Goal: Task Accomplishment & Management: Manage account settings

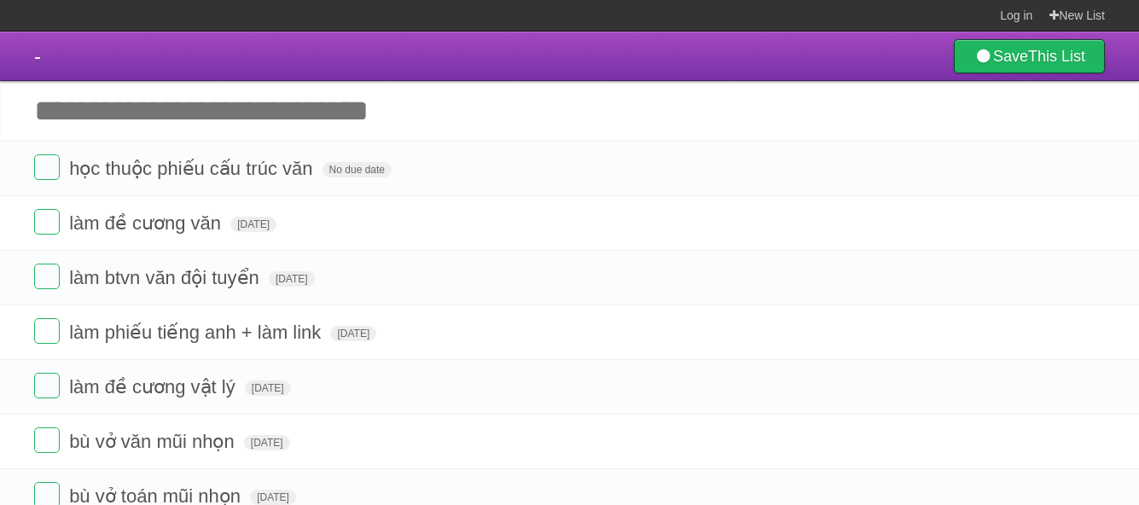
click at [224, 125] on input "Add another task" at bounding box center [569, 111] width 1139 height 60
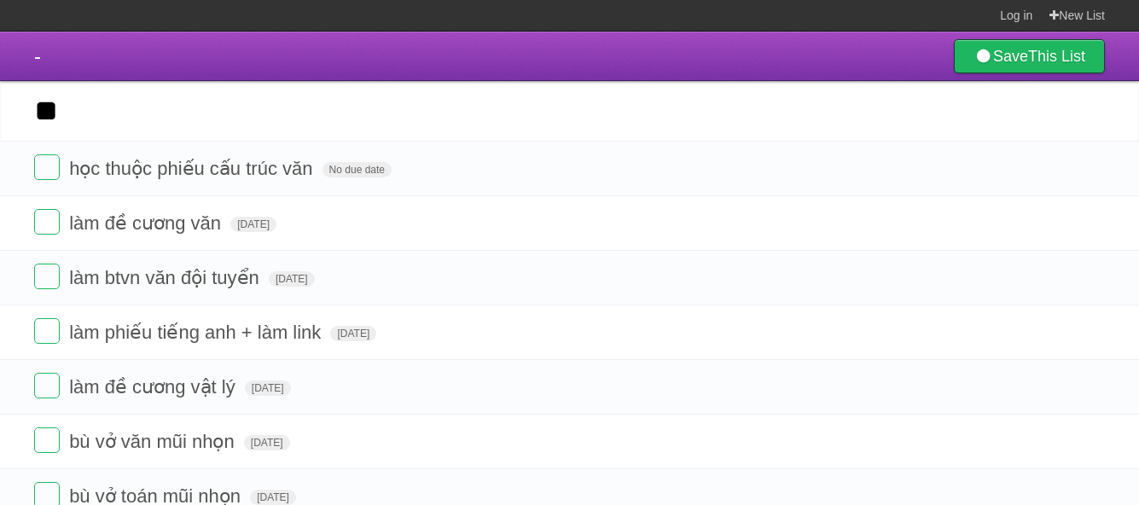
type input "*"
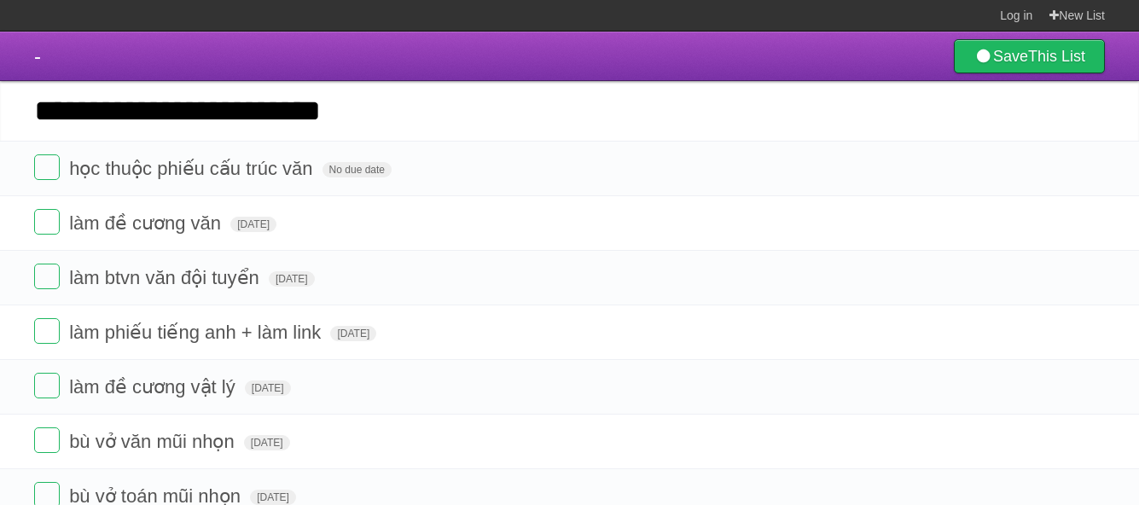
type input "**********"
click input "*********" at bounding box center [0, 0] width 0 height 0
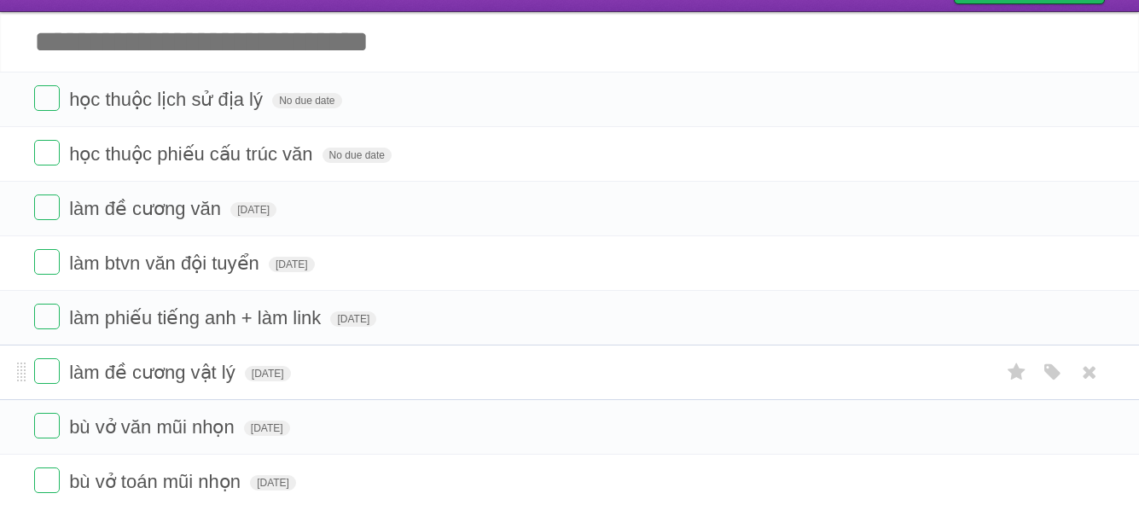
scroll to position [67, 0]
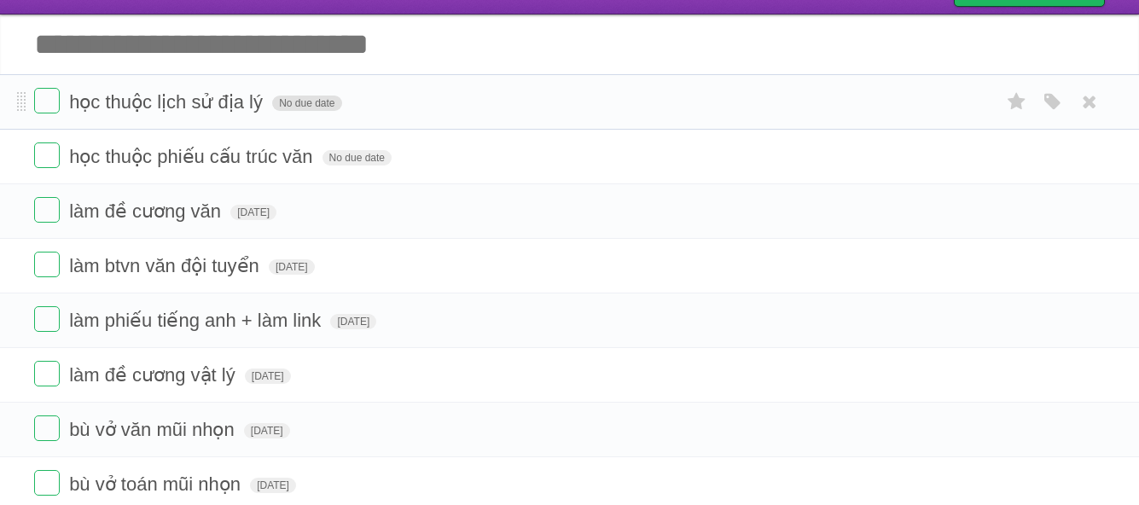
click at [278, 107] on span "No due date" at bounding box center [306, 103] width 69 height 15
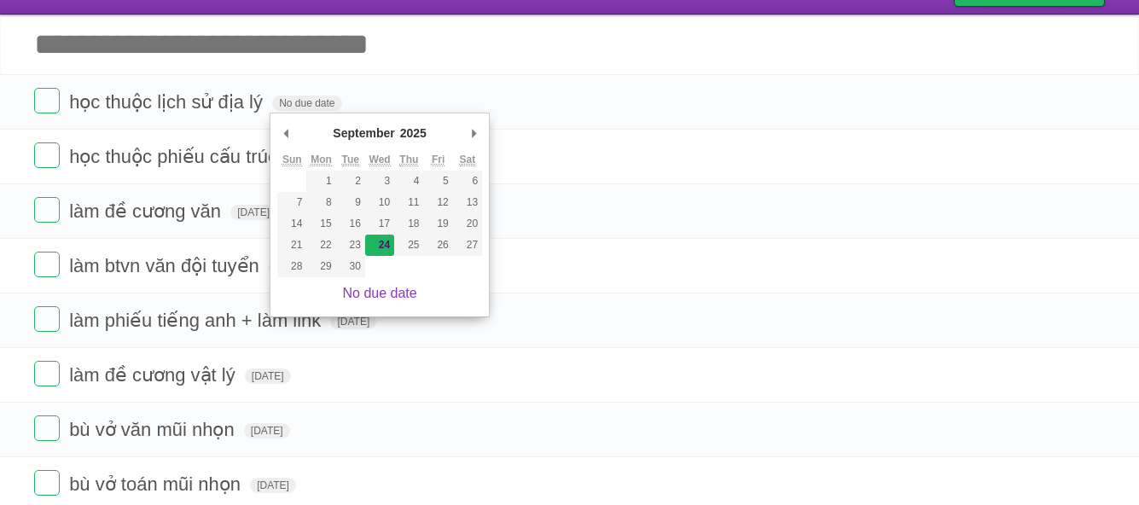
type span "[DATE]"
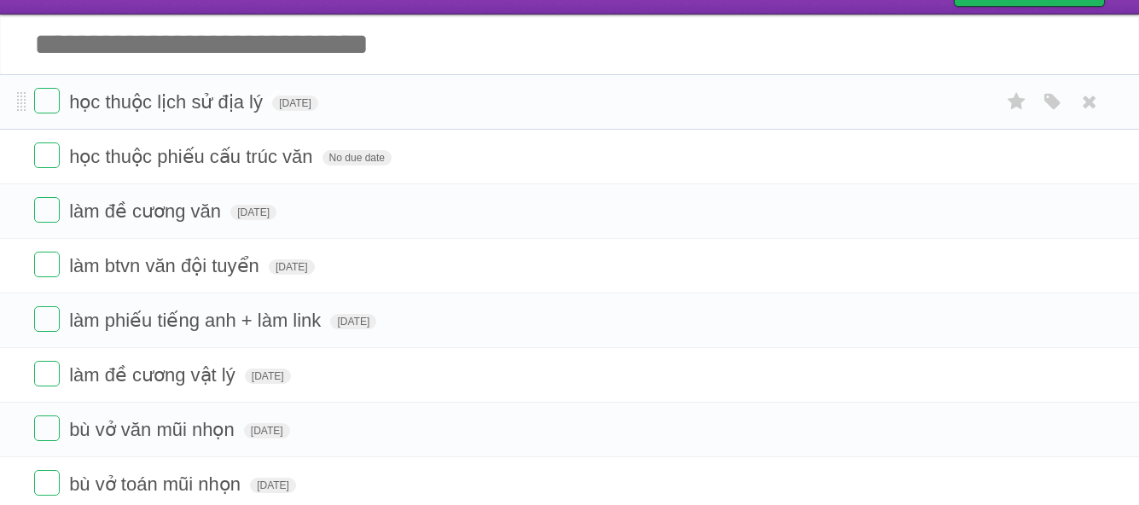
click at [211, 96] on span "học thuộc lịch sử địa lý" at bounding box center [168, 101] width 198 height 21
click at [255, 101] on input "**********" at bounding box center [182, 103] width 227 height 22
click at [269, 101] on input "**********" at bounding box center [182, 103] width 227 height 22
drag, startPoint x: 269, startPoint y: 101, endPoint x: 226, endPoint y: 107, distance: 43.1
click at [226, 107] on input "**********" at bounding box center [182, 103] width 227 height 22
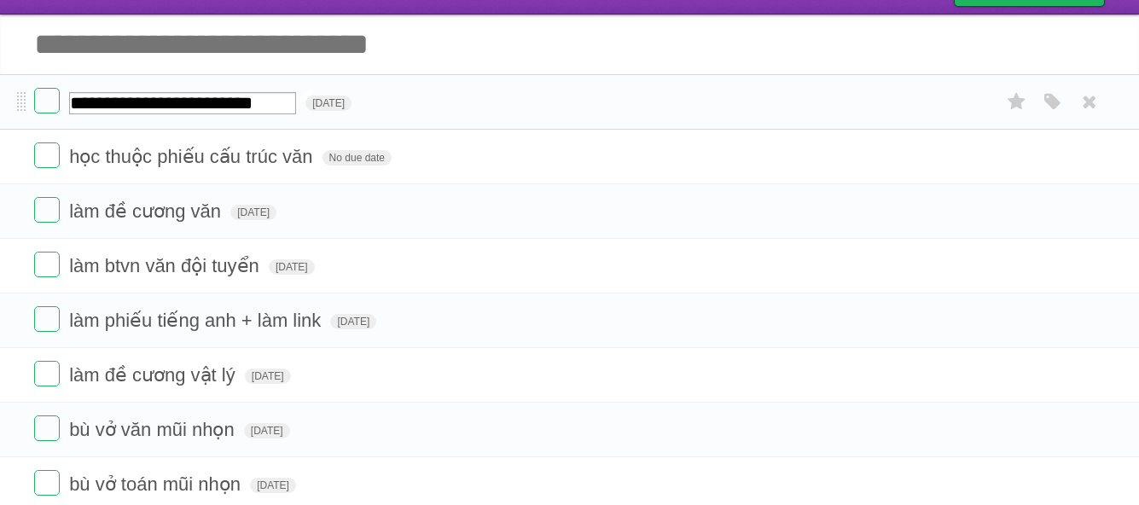
type input "**********"
click at [298, 166] on span "học thuộc phiếu cấu trúc văn" at bounding box center [192, 156] width 247 height 21
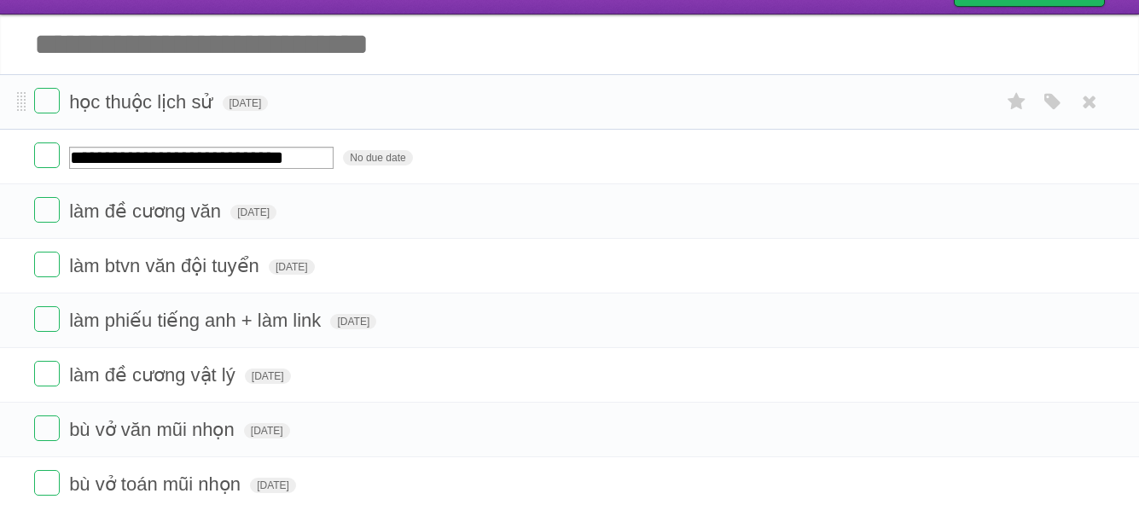
click at [47, 122] on li "học thuộc lịch sử [DATE] White Red Blue Green Purple Orange" at bounding box center [569, 101] width 1139 height 55
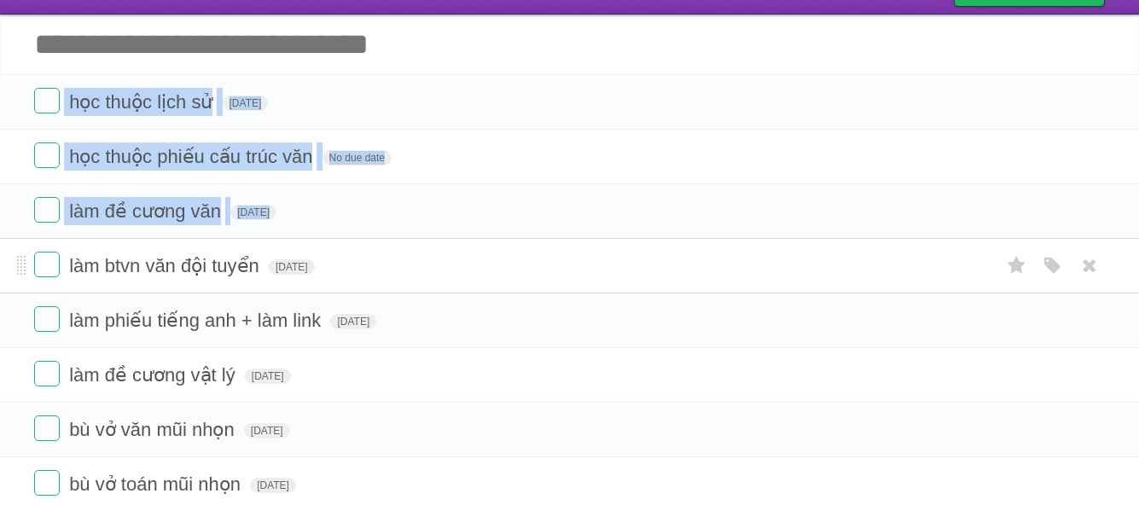
drag, startPoint x: 14, startPoint y: 110, endPoint x: 20, endPoint y: 293, distance: 183.5
click at [20, 293] on ul "học thuộc lịch sử [DATE] White Red Blue Green Purple Orange học thuộc phiếu cấu…" at bounding box center [569, 320] width 1139 height 492
click at [195, 162] on span "học thuộc phiếu cấu trúc văn" at bounding box center [192, 156] width 247 height 21
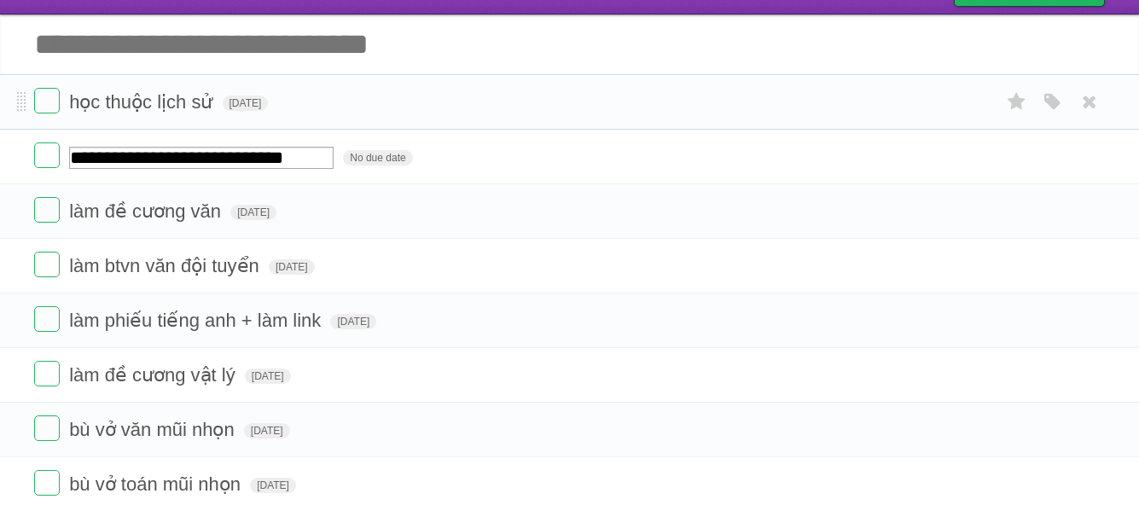
click at [60, 99] on form "học thuộc lịch sử [DATE] White Red Blue Green Purple Orange" at bounding box center [569, 102] width 1071 height 28
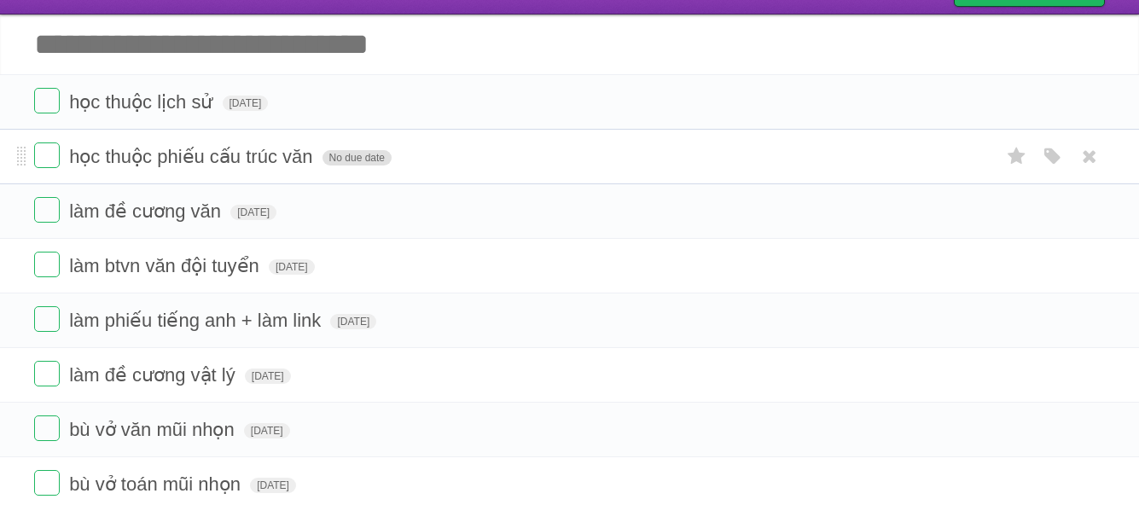
click at [352, 159] on span "No due date" at bounding box center [356, 157] width 69 height 15
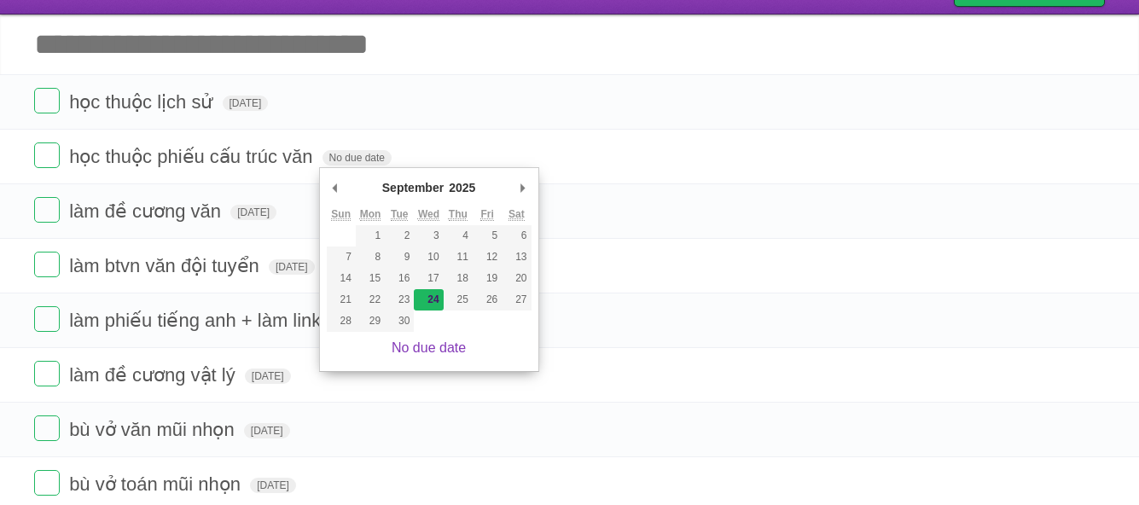
type span "[DATE]"
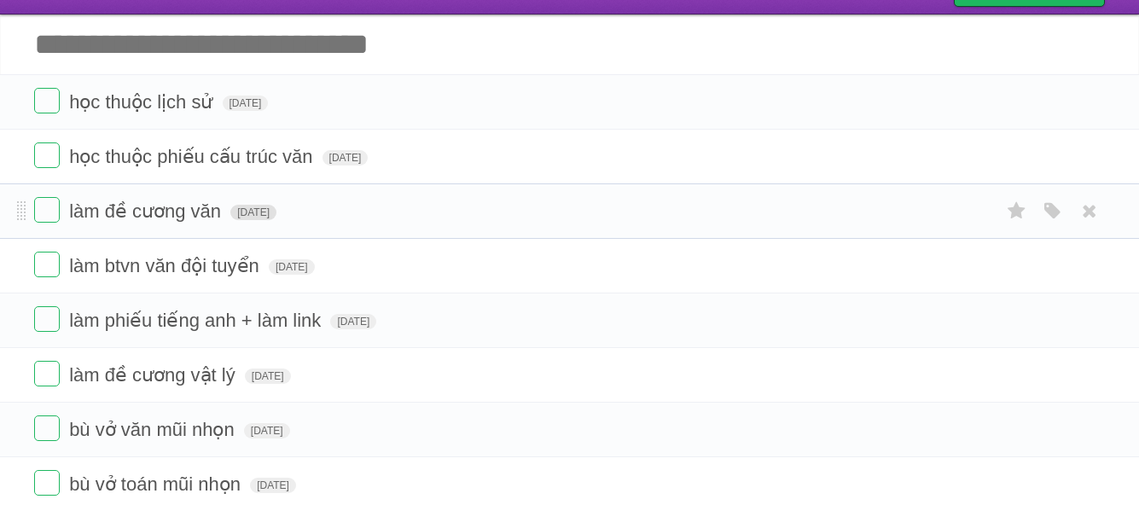
click at [264, 219] on span "[DATE]" at bounding box center [253, 212] width 46 height 15
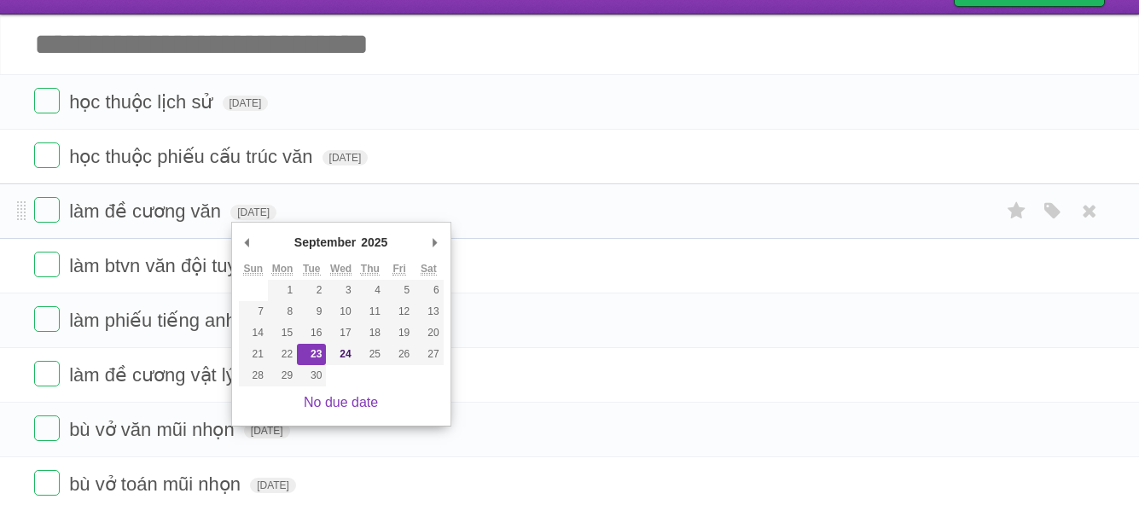
click at [553, 191] on li "làm đề cương văn [DATE] White Red Blue Green Purple Orange" at bounding box center [569, 210] width 1139 height 55
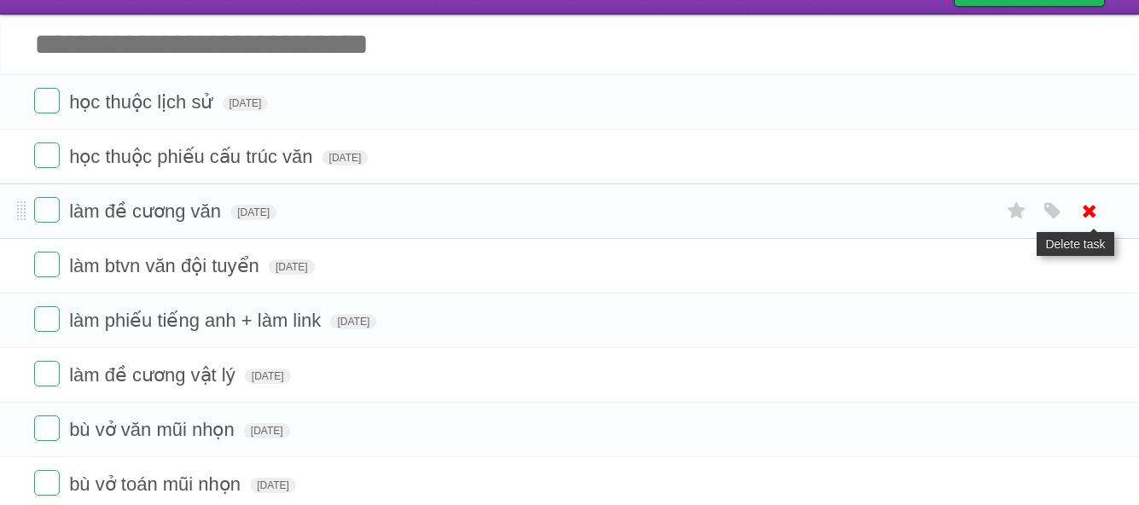
click at [1078, 213] on icon at bounding box center [1090, 211] width 24 height 28
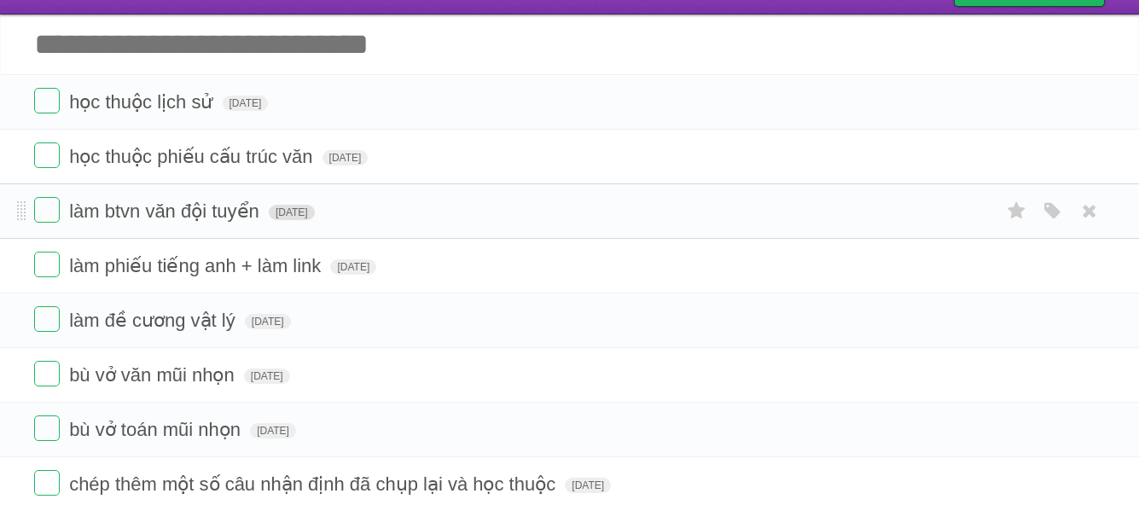
click at [304, 216] on span "[DATE]" at bounding box center [292, 212] width 46 height 15
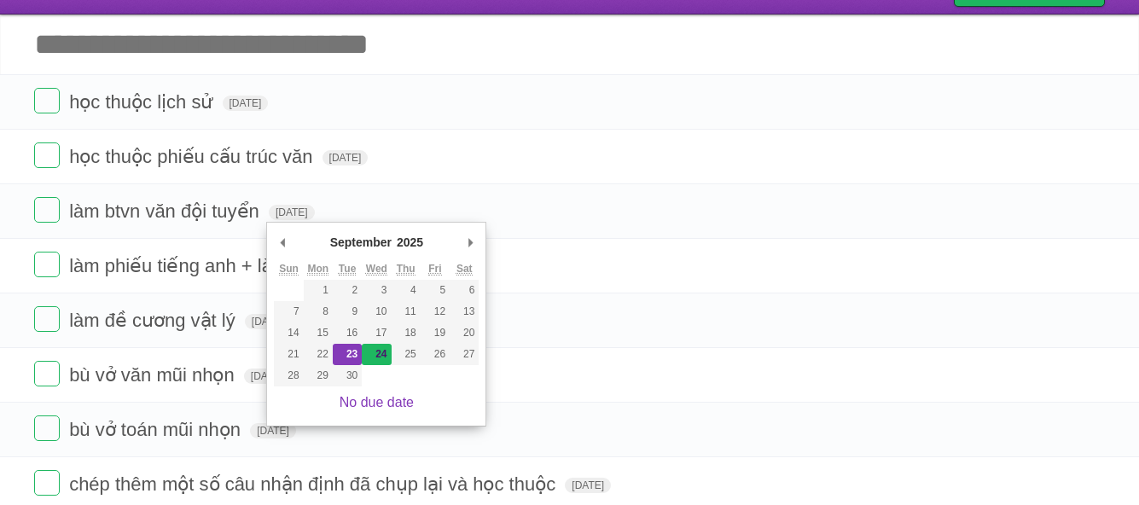
type span "[DATE]"
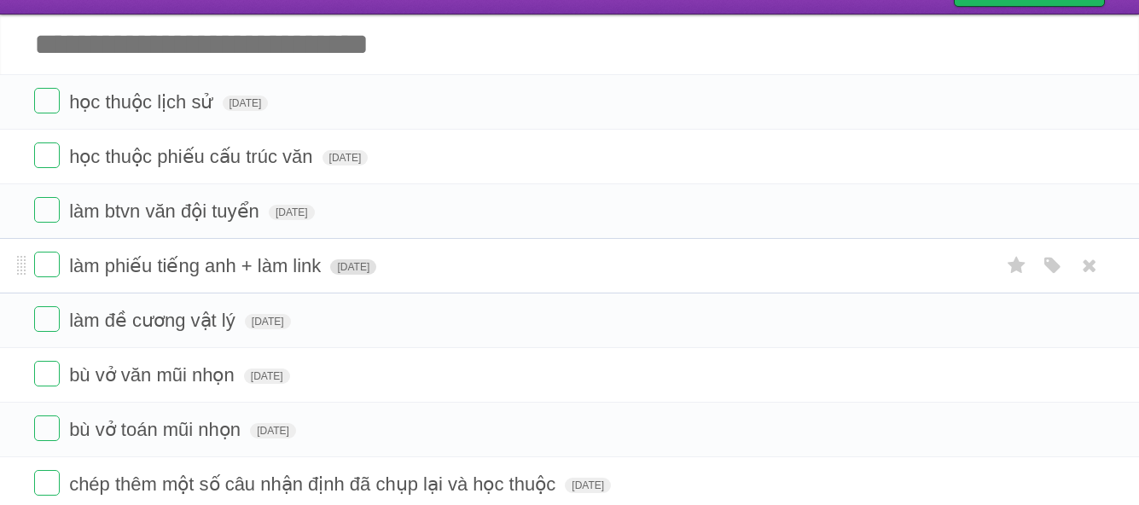
click at [376, 265] on span "[DATE]" at bounding box center [353, 266] width 46 height 15
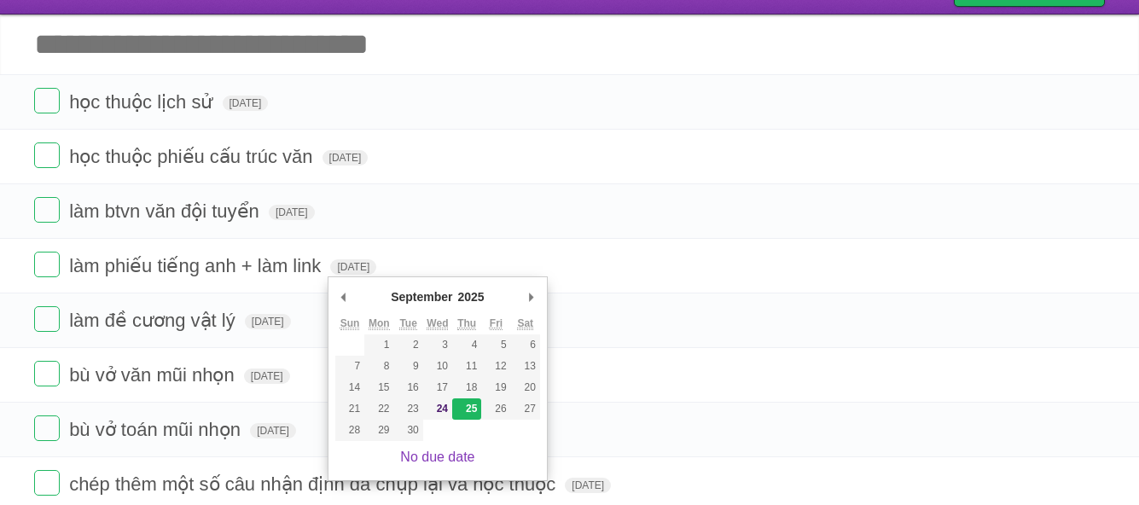
type span "[DATE]"
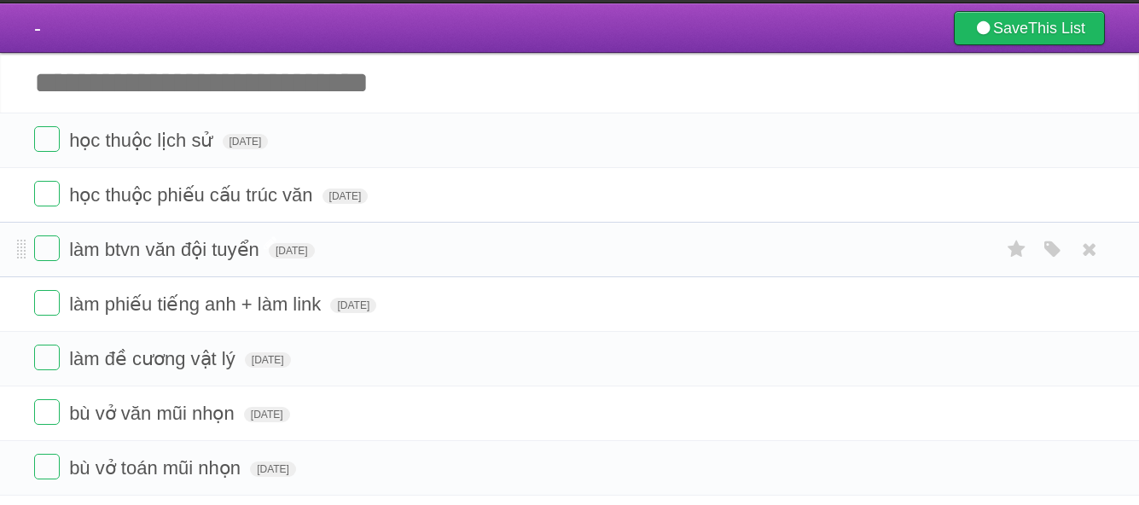
scroll to position [15, 0]
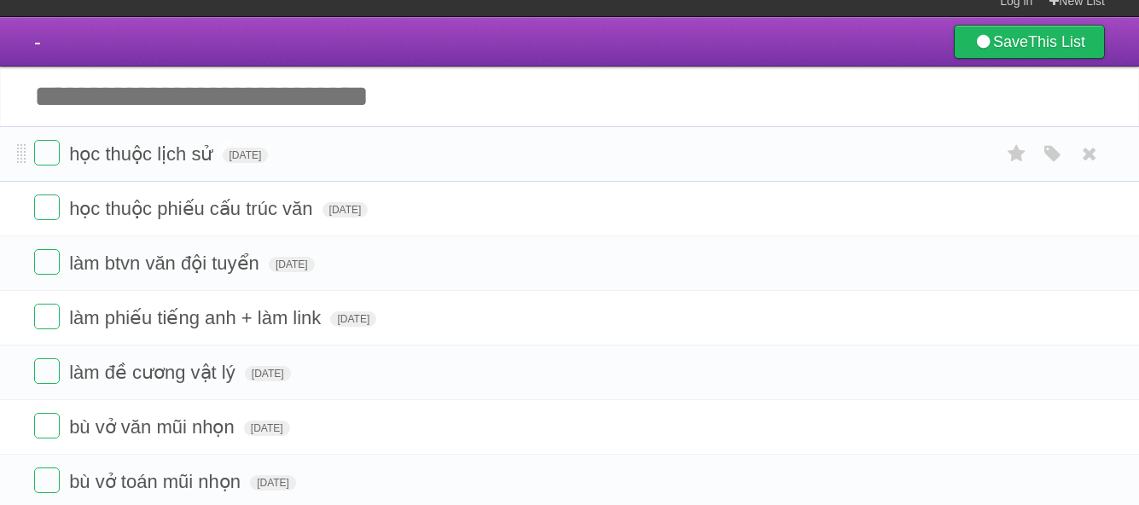
click at [151, 158] on span "học thuộc lịch sử" at bounding box center [143, 153] width 148 height 21
click at [391, 159] on form "học thuộc lịch sử [DATE] White Red Blue Green Purple Orange" at bounding box center [569, 154] width 1071 height 28
click at [269, 151] on span "[DATE]" at bounding box center [246, 155] width 46 height 15
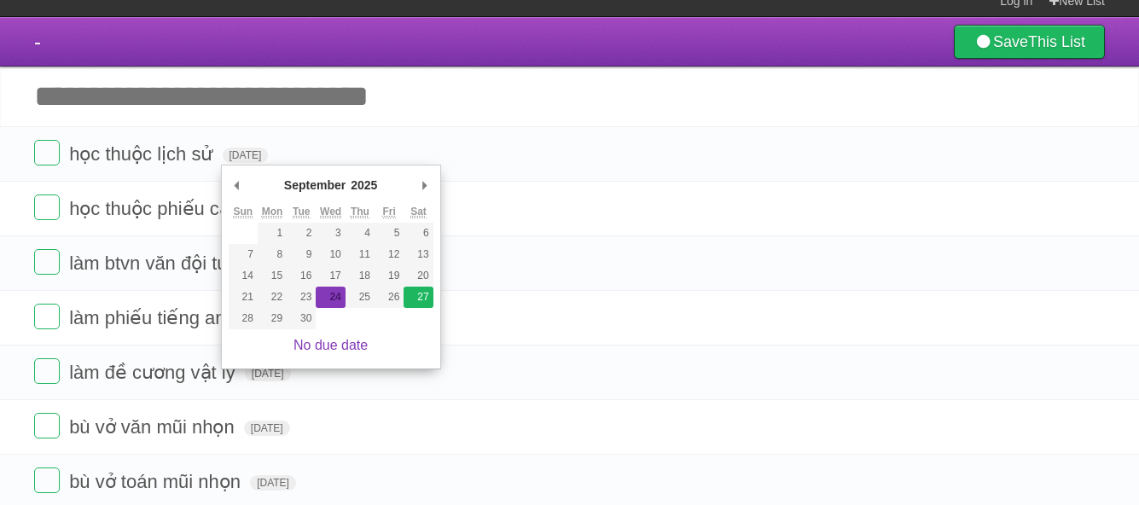
type span "[DATE]"
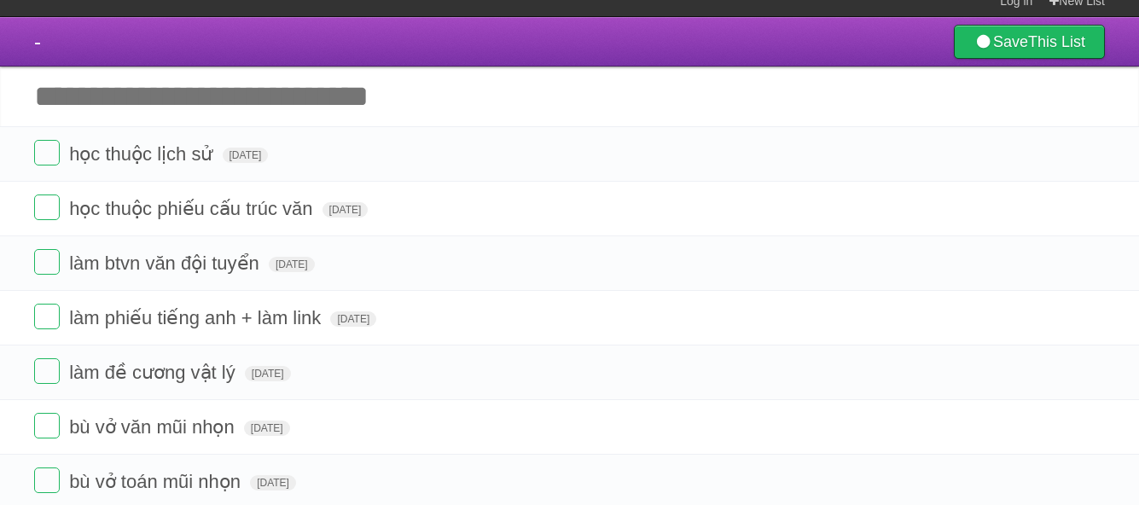
click at [119, 106] on input "Add another task" at bounding box center [569, 97] width 1139 height 60
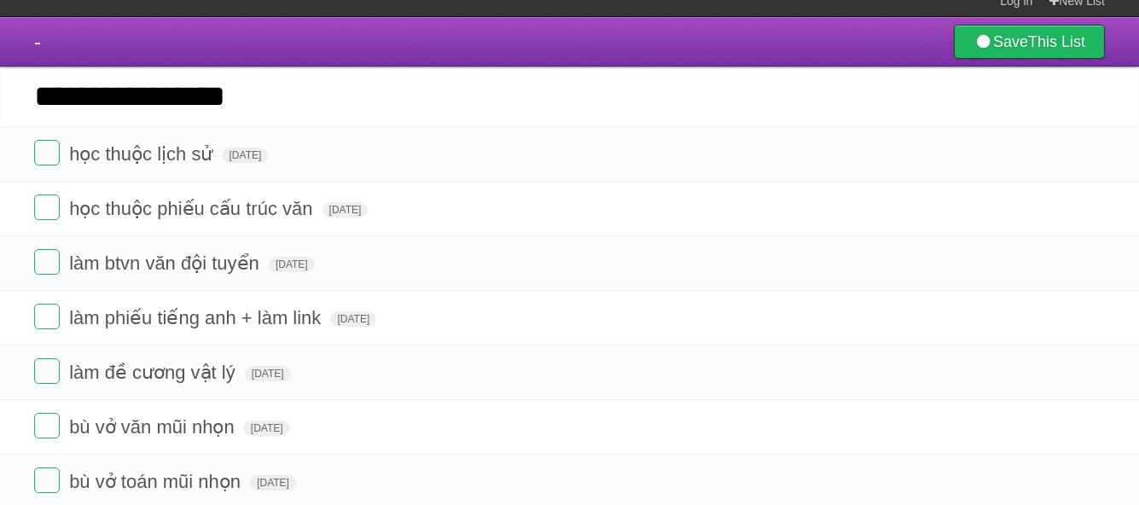
type input "**********"
click input "*********" at bounding box center [0, 0] width 0 height 0
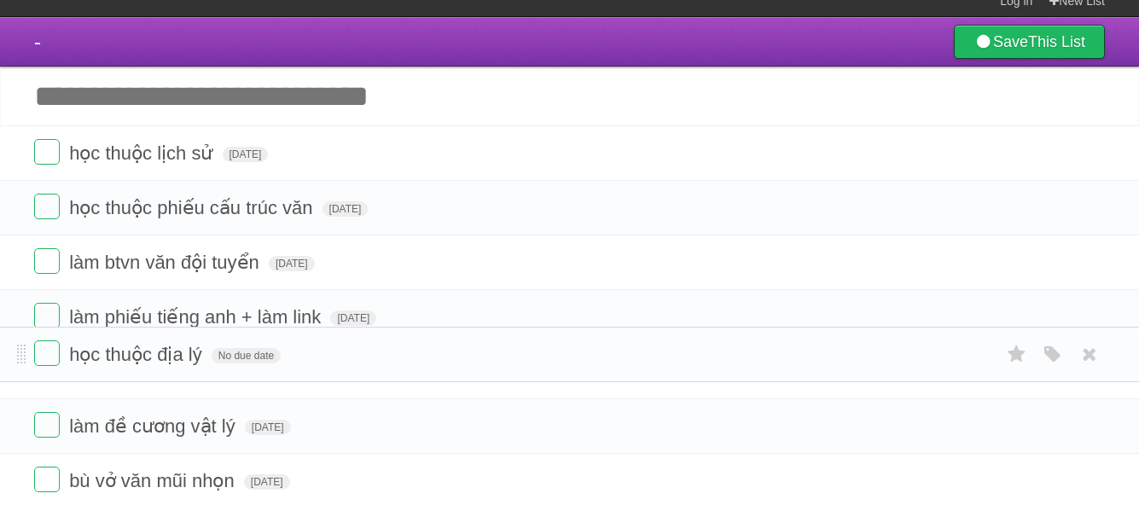
drag, startPoint x: 21, startPoint y: 160, endPoint x: 53, endPoint y: 358, distance: 201.3
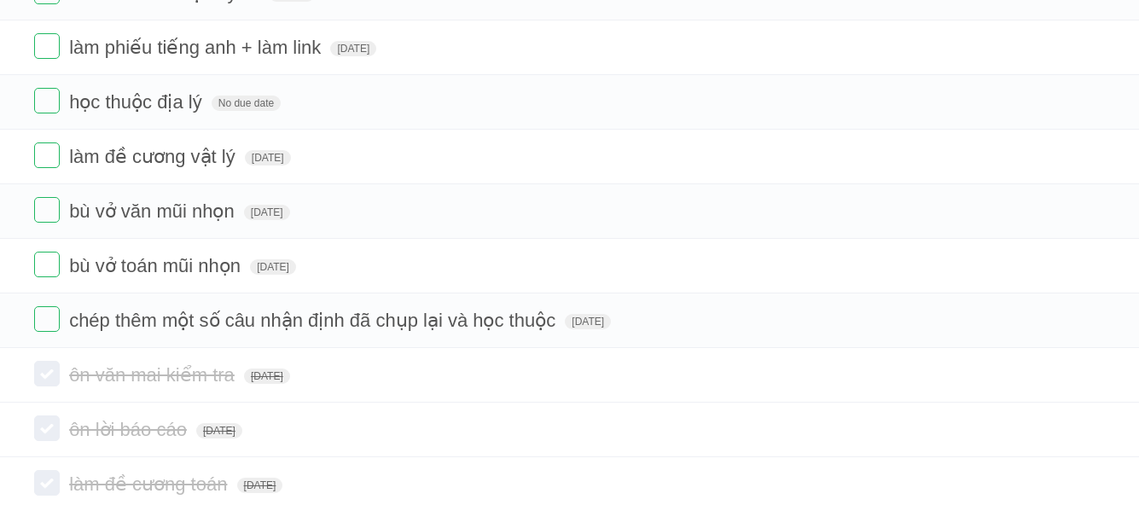
scroll to position [286, 0]
click at [264, 97] on span "No due date" at bounding box center [246, 102] width 69 height 15
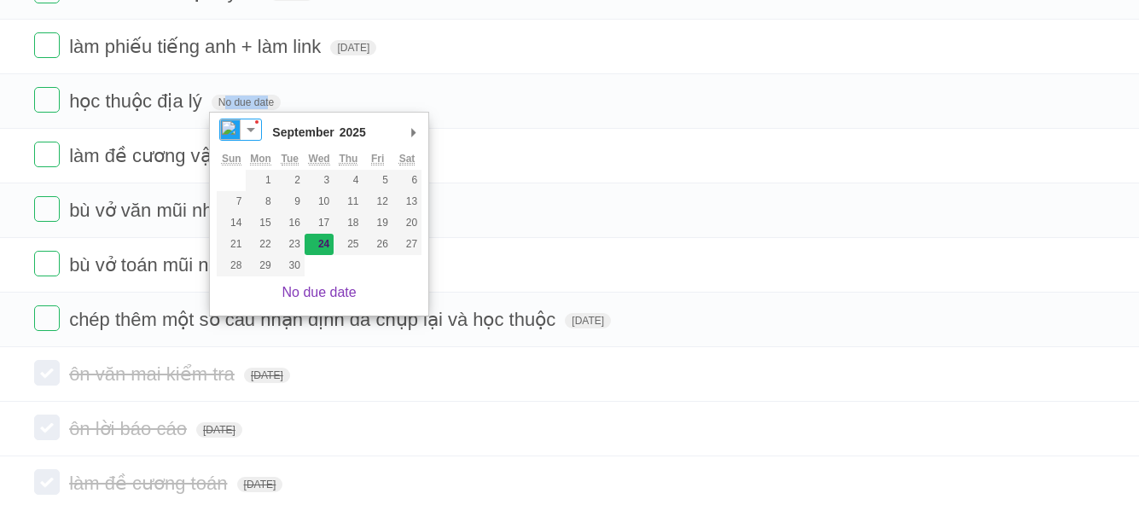
type span "[DATE]"
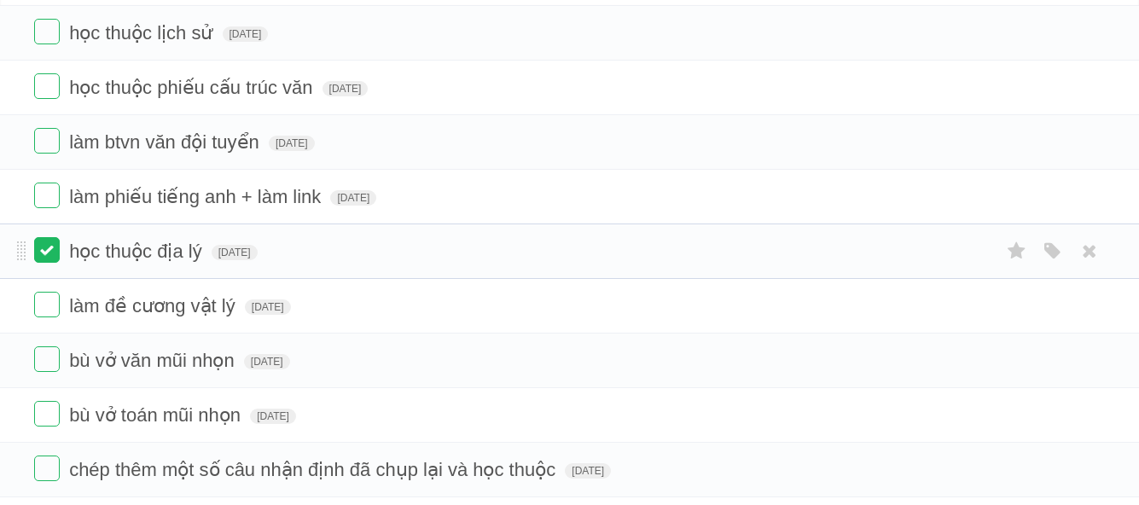
scroll to position [135, 0]
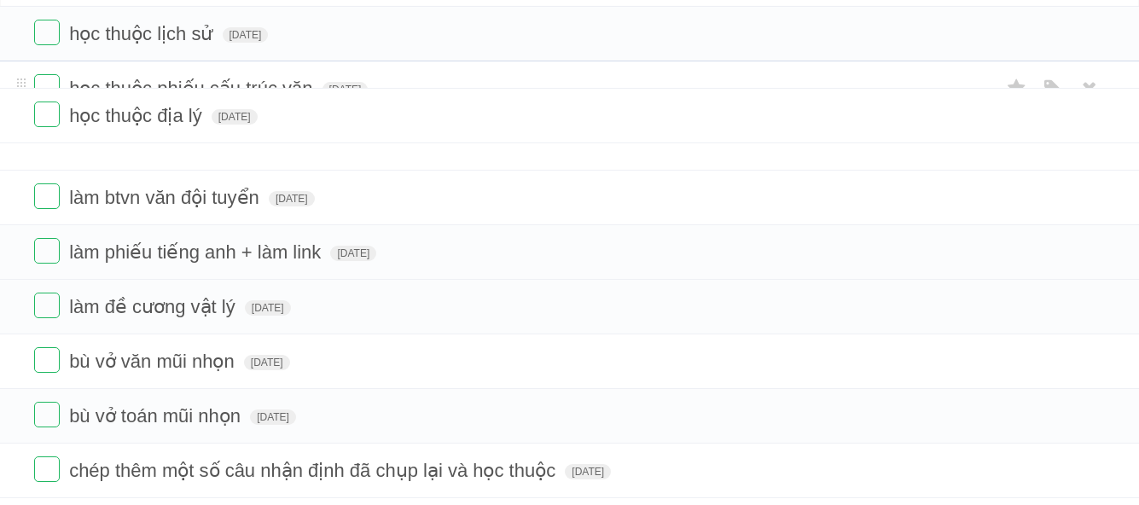
drag, startPoint x: 17, startPoint y: 249, endPoint x: 8, endPoint y: 116, distance: 133.4
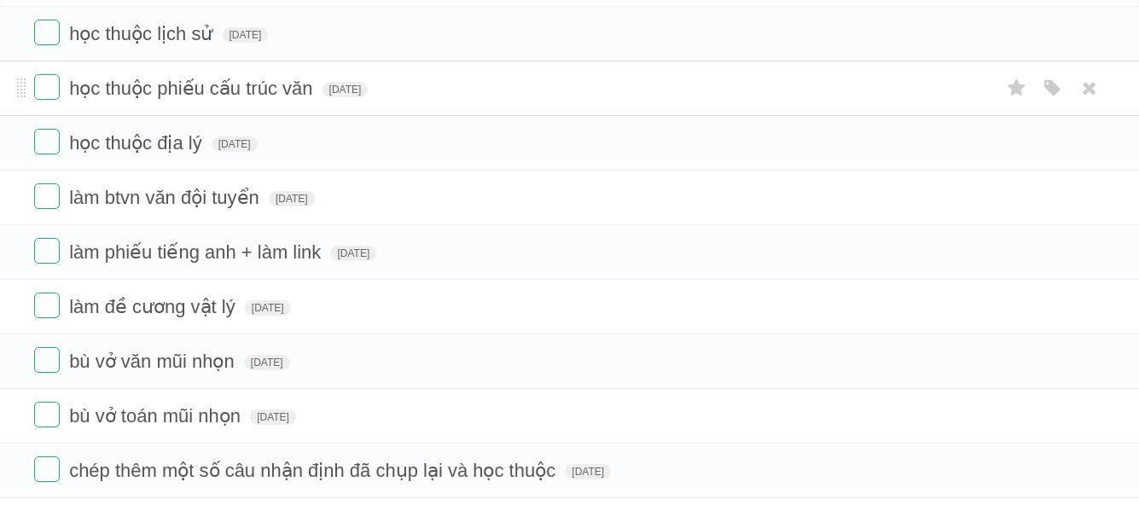
scroll to position [0, 0]
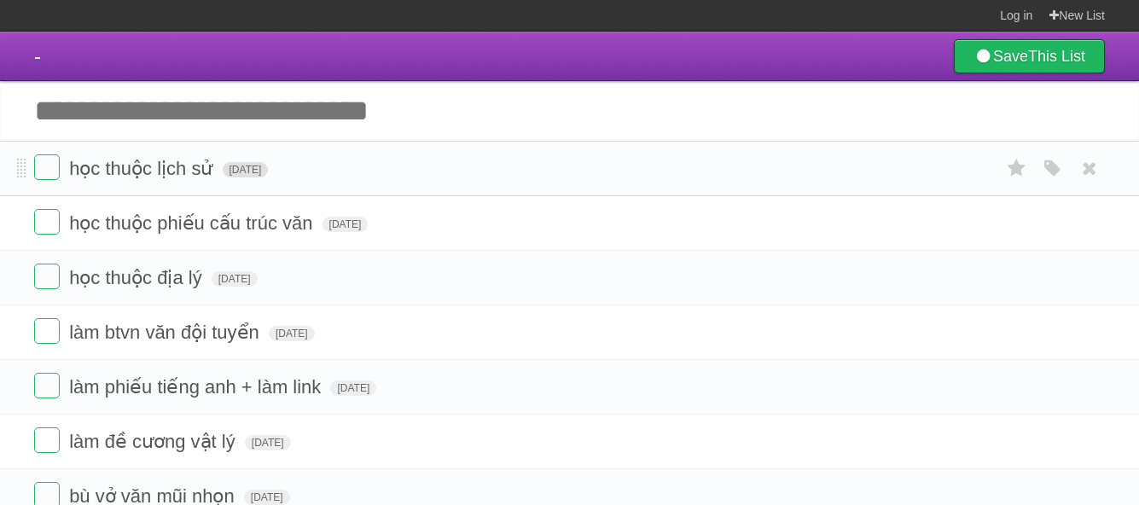
click at [269, 168] on span "[DATE]" at bounding box center [246, 169] width 46 height 15
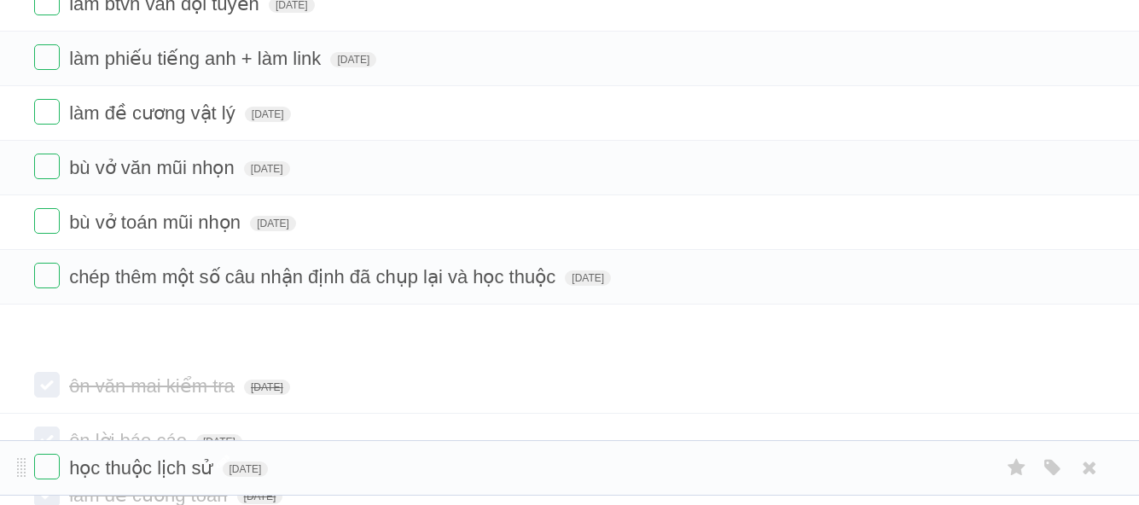
scroll to position [324, 0]
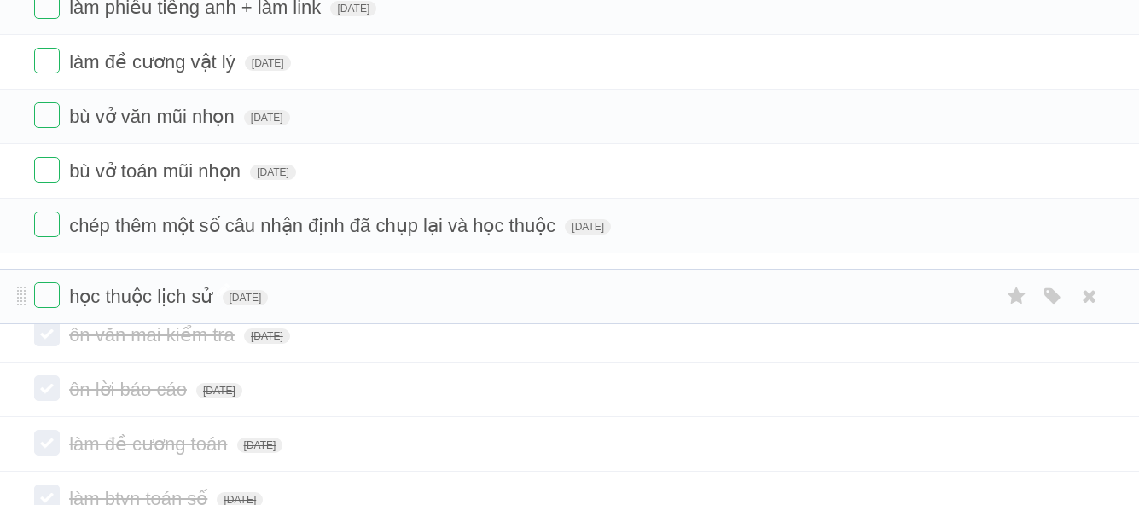
drag, startPoint x: 19, startPoint y: 171, endPoint x: 118, endPoint y: 290, distance: 154.5
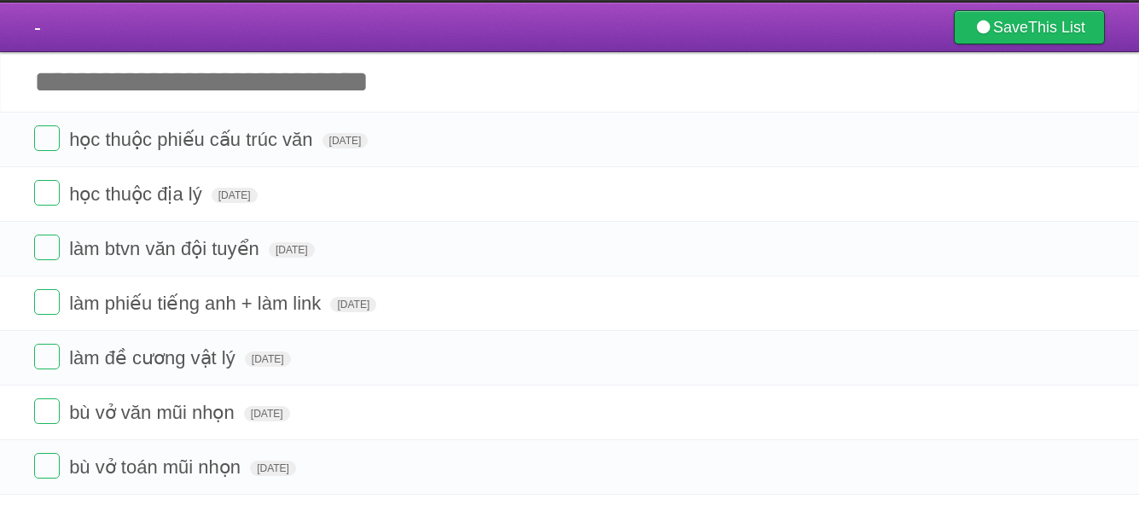
scroll to position [28, 0]
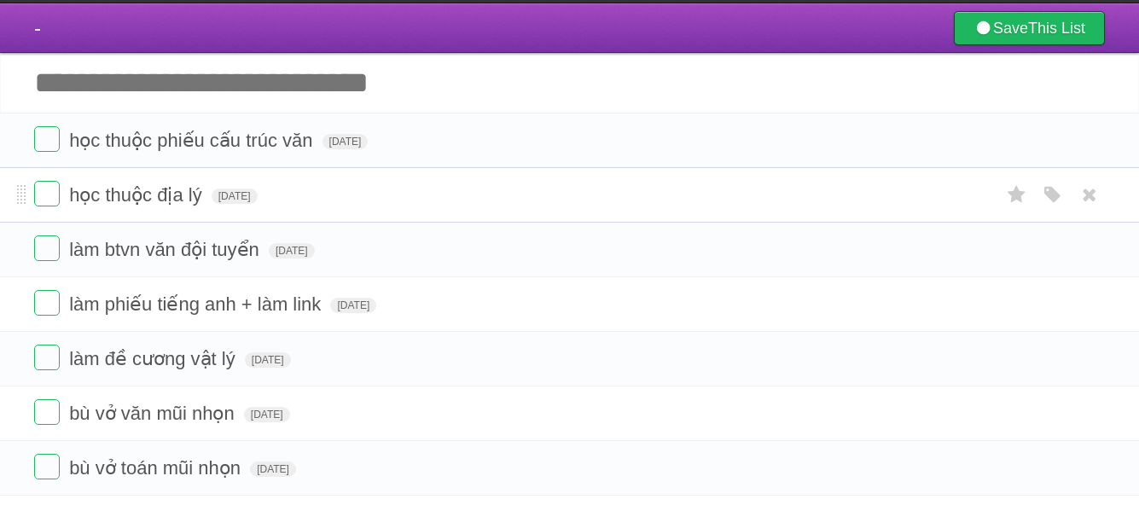
click at [272, 187] on form "học thuộc địa lý [DATE] White Red Blue Green Purple Orange" at bounding box center [569, 195] width 1071 height 28
click at [258, 202] on span "[DATE]" at bounding box center [235, 196] width 46 height 15
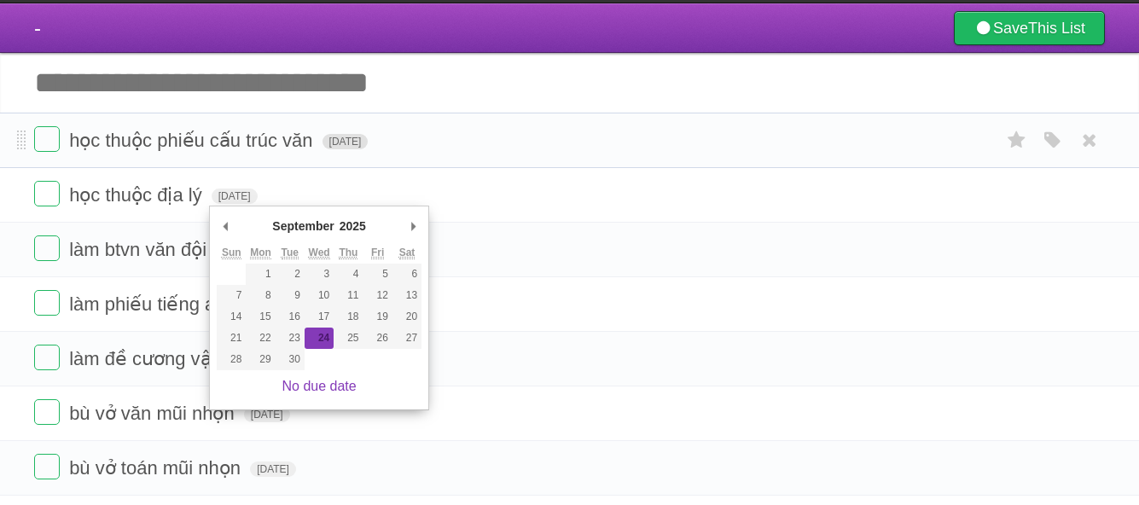
click at [346, 143] on span "[DATE]" at bounding box center [345, 141] width 46 height 15
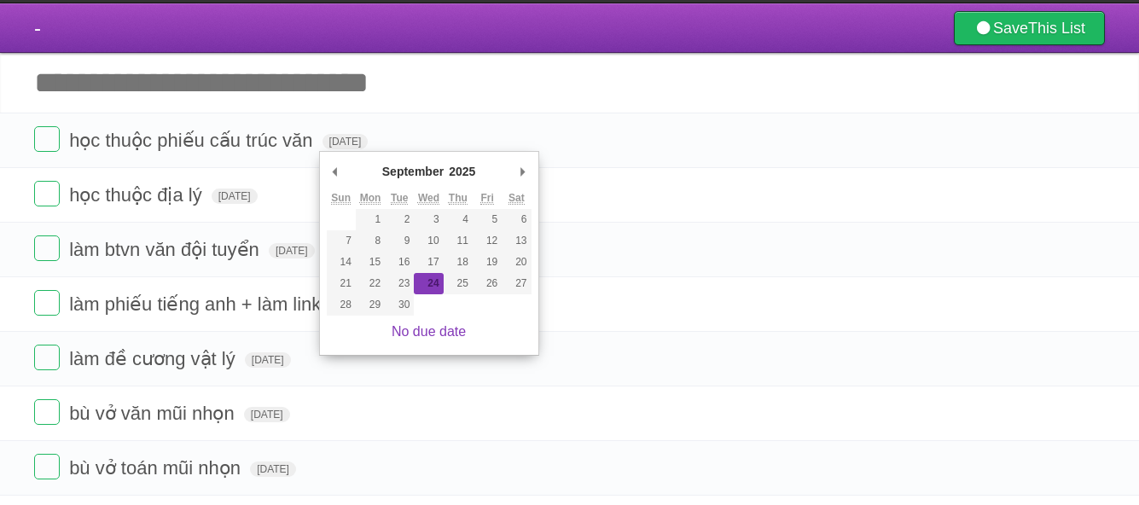
click at [253, 90] on input "Add another task" at bounding box center [569, 83] width 1139 height 60
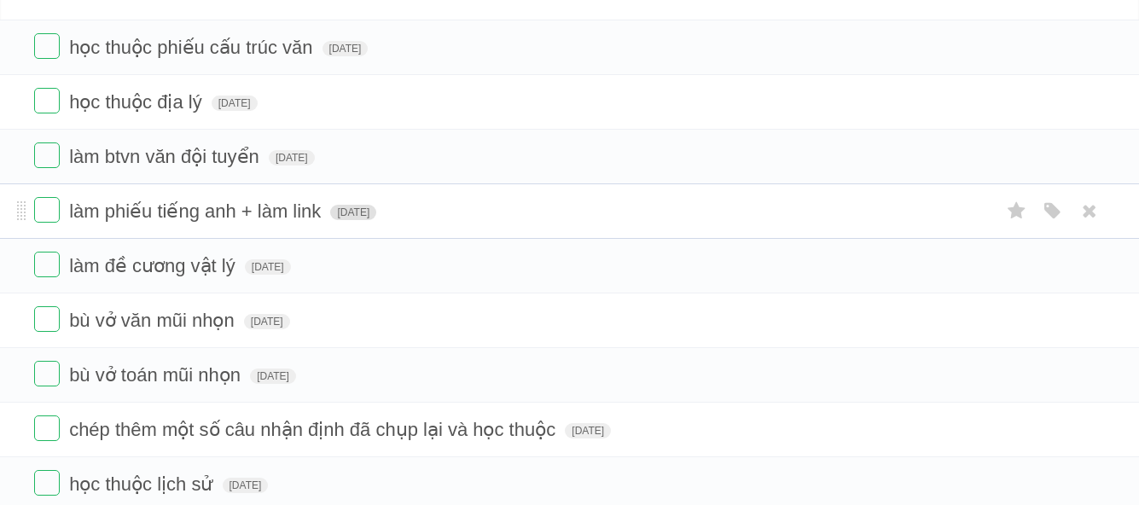
scroll to position [0, 0]
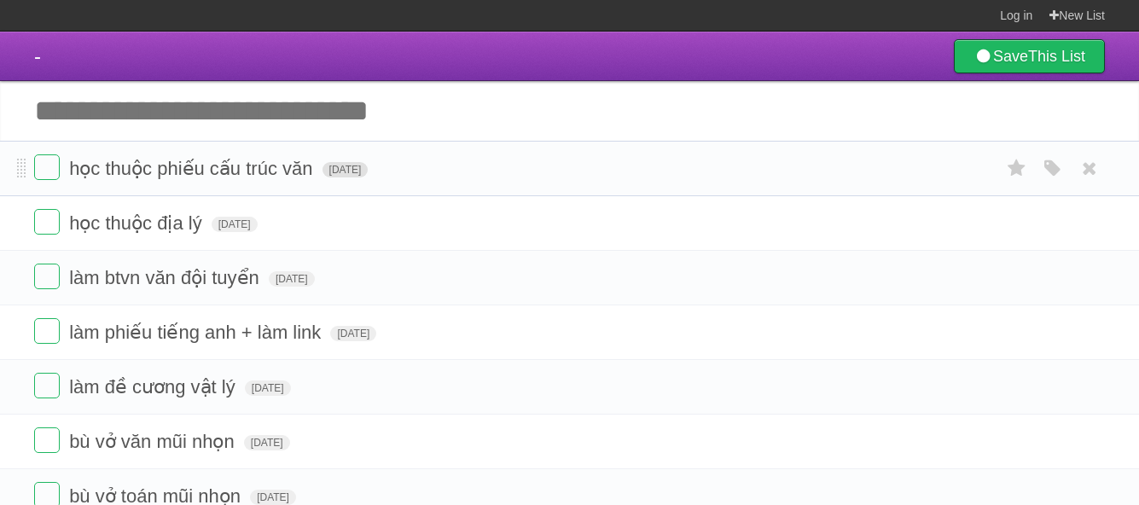
click at [335, 177] on span "[DATE]" at bounding box center [345, 169] width 46 height 15
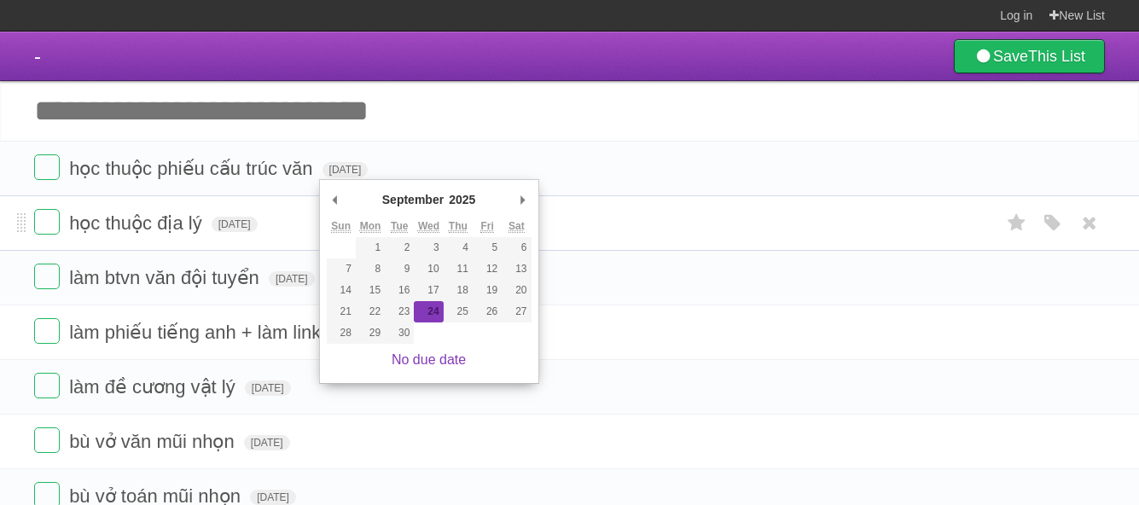
click at [263, 214] on form "học thuộc địa lý [DATE] White Red Blue Green Purple Orange" at bounding box center [569, 223] width 1071 height 28
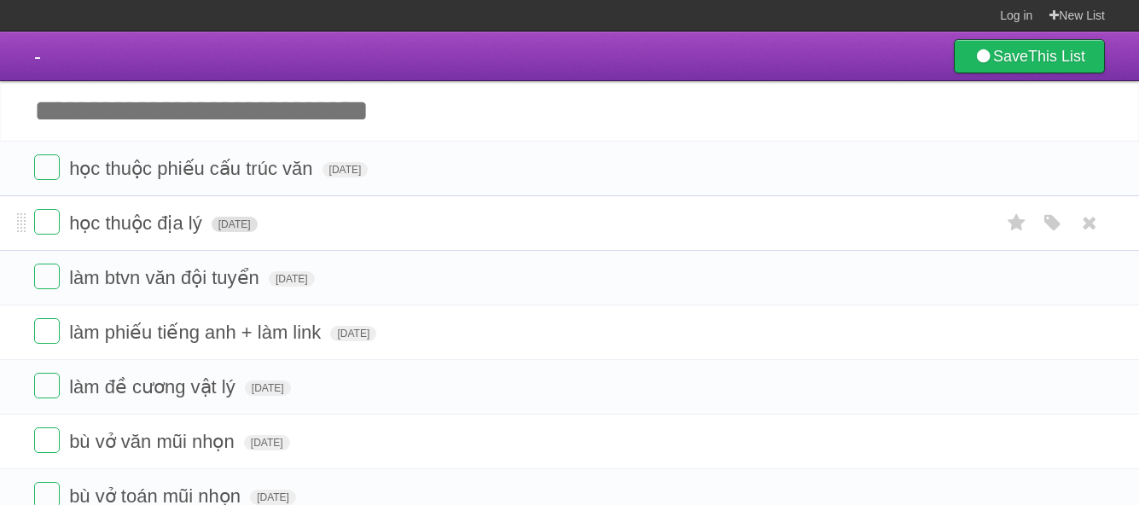
click at [258, 223] on span "[DATE]" at bounding box center [235, 224] width 46 height 15
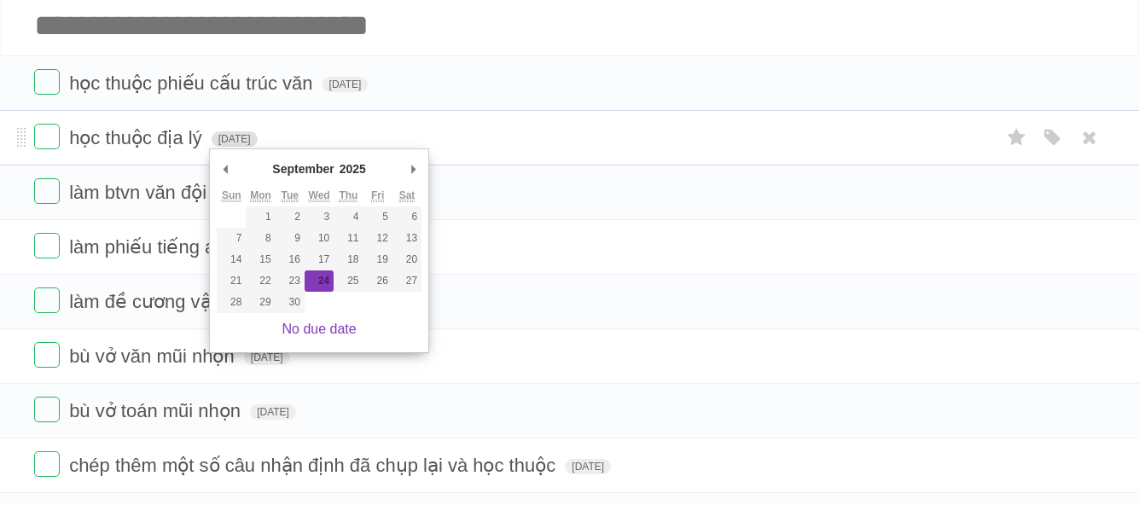
scroll to position [86, 0]
click at [107, 222] on li "làm phiếu tiếng anh + làm link [DATE] White Red Blue Green Purple Orange" at bounding box center [569, 245] width 1139 height 55
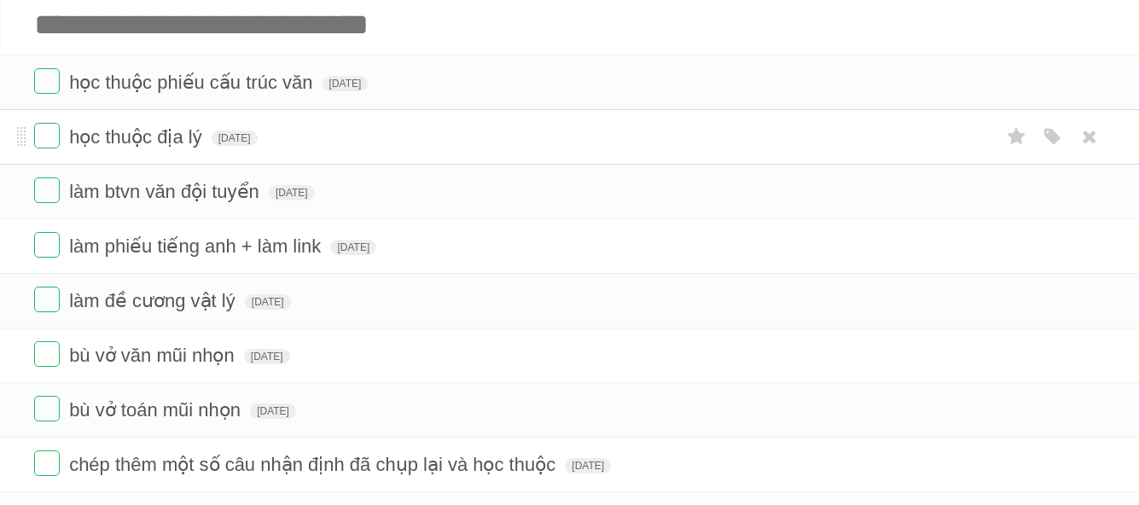
click at [212, 164] on li "học thuộc địa lý [DATE] White Red Blue Green Purple Orange" at bounding box center [569, 136] width 1139 height 55
click at [224, 191] on span "làm btvn văn đội tuyển" at bounding box center [166, 191] width 195 height 21
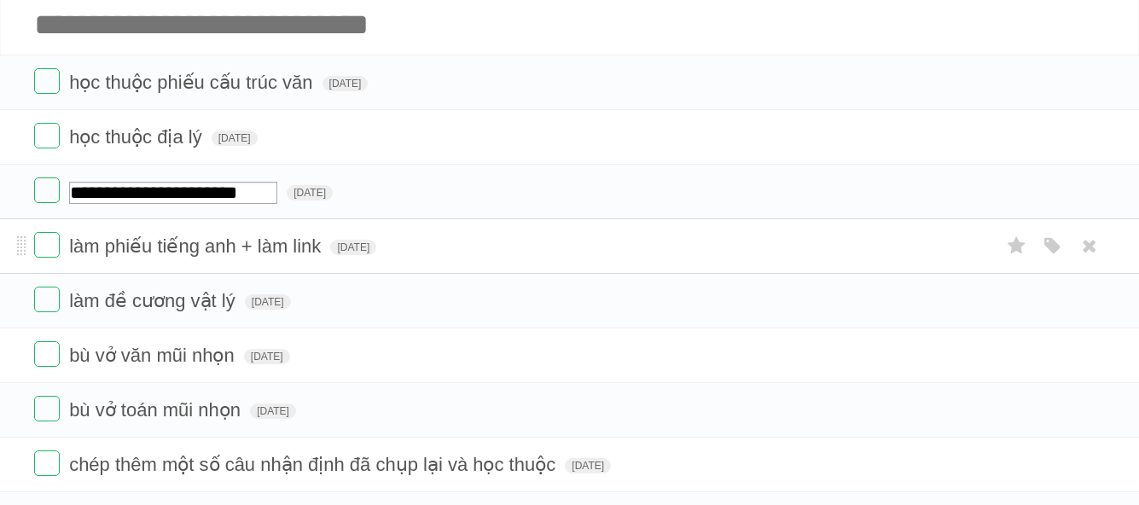
click at [232, 229] on li "làm phiếu tiếng anh + làm link [DATE] White Red Blue Green Purple Orange" at bounding box center [569, 245] width 1139 height 55
click at [338, 248] on span "[DATE]" at bounding box center [353, 247] width 46 height 15
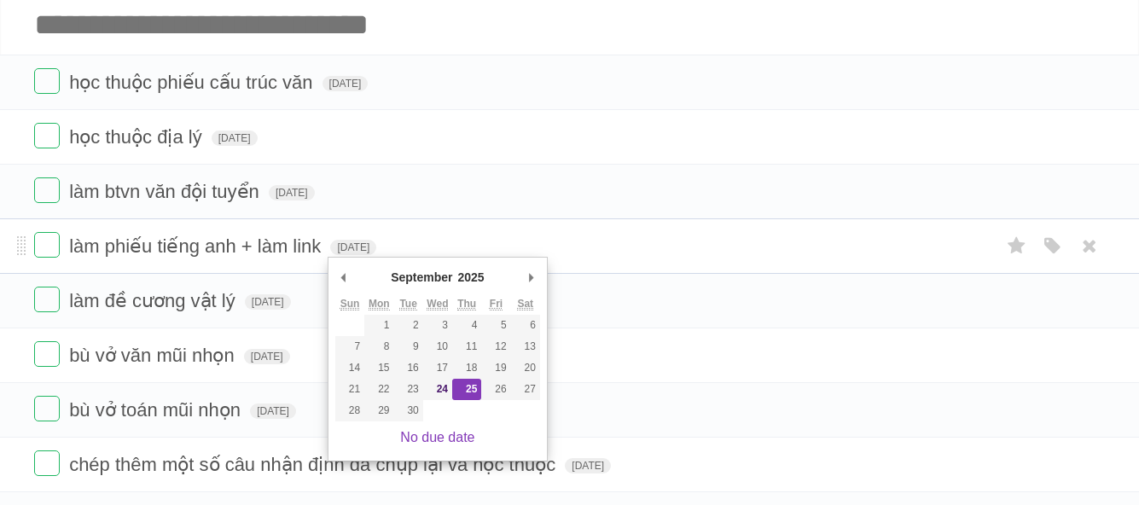
click at [299, 250] on span "làm phiếu tiếng anh + làm link" at bounding box center [197, 245] width 256 height 21
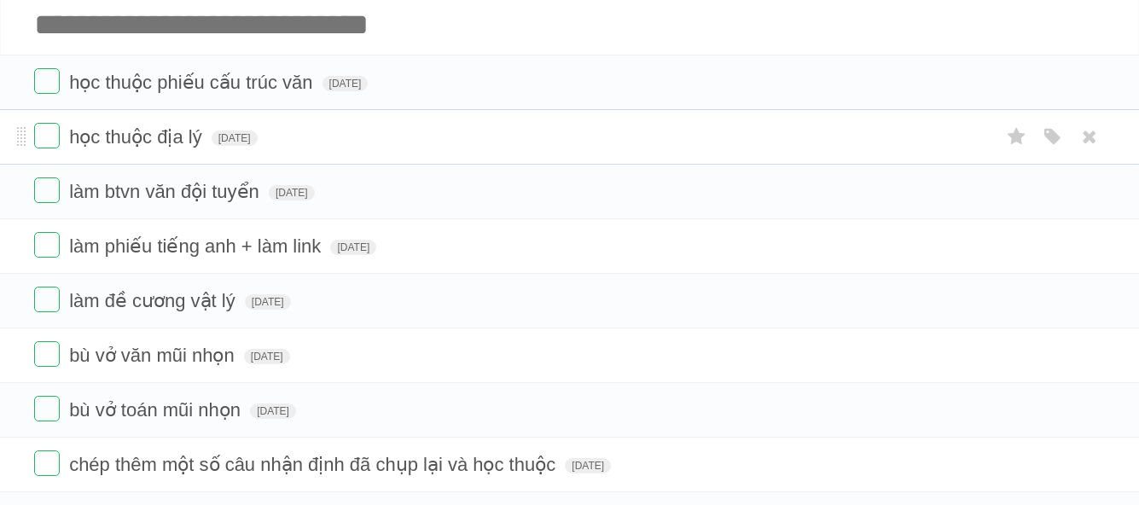
click at [343, 160] on ul "học thuộc phiếu cấu trúc văn [DATE] White Red Blue Green Purple Orange học thuộ…" at bounding box center [569, 301] width 1139 height 492
click at [391, 95] on form "học thuộc phiếu cấu trúc văn [DATE] White Red Blue Green Purple Orange" at bounding box center [569, 82] width 1071 height 28
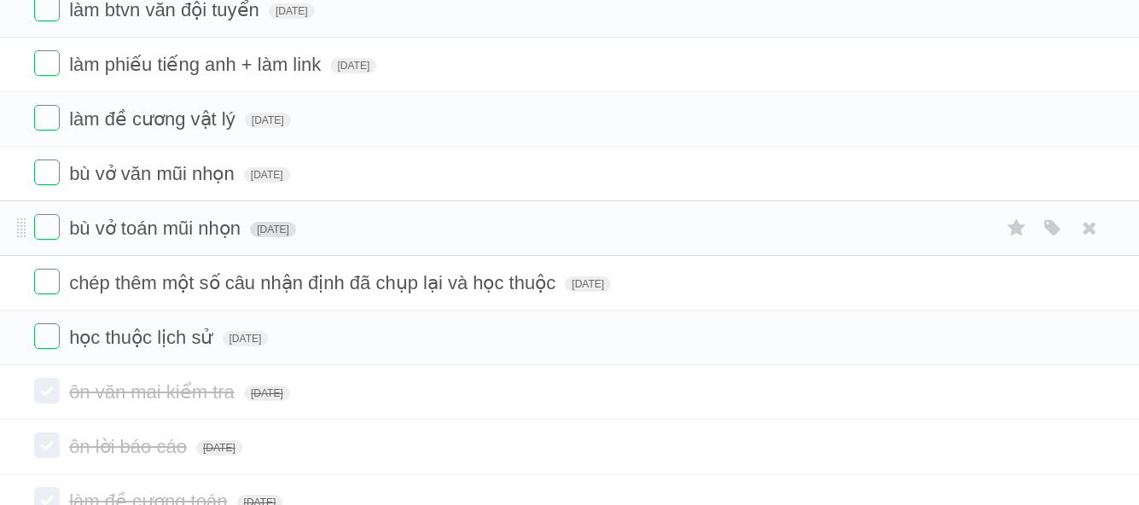
scroll to position [0, 0]
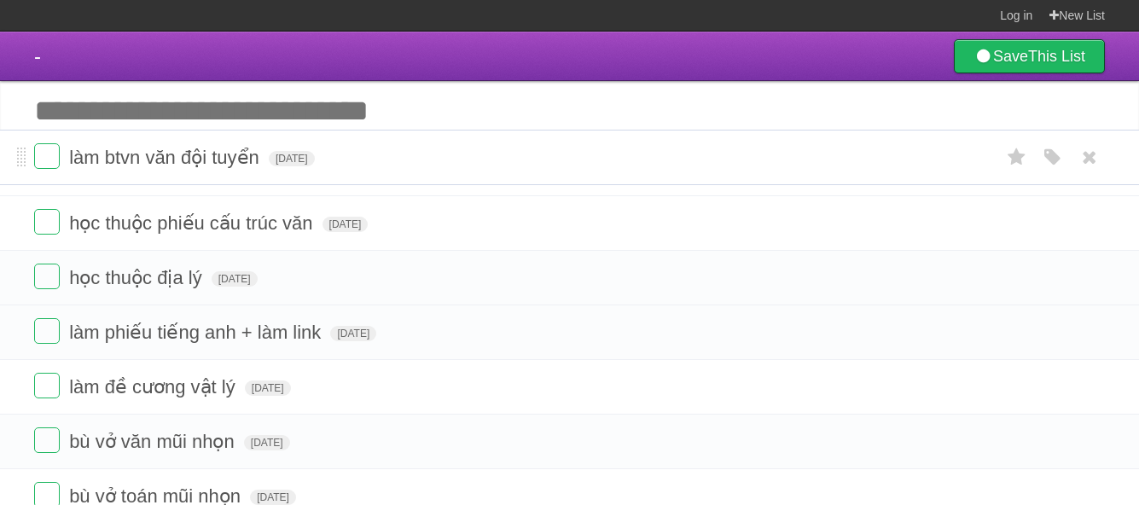
drag, startPoint x: 21, startPoint y: 281, endPoint x: 6, endPoint y: 161, distance: 120.4
